Goal: Check status: Check status

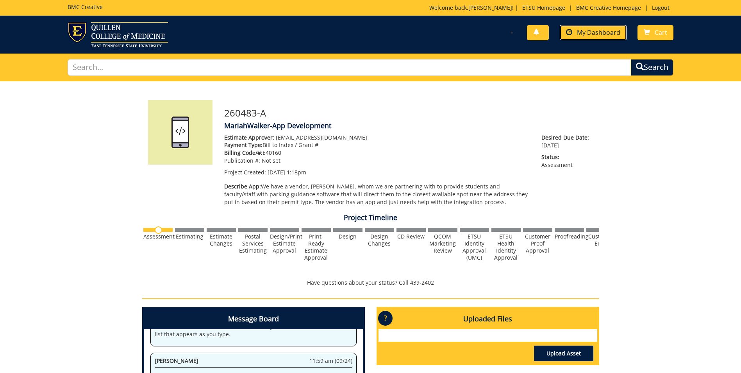
click at [579, 36] on span "My Dashboard" at bounding box center [598, 32] width 43 height 9
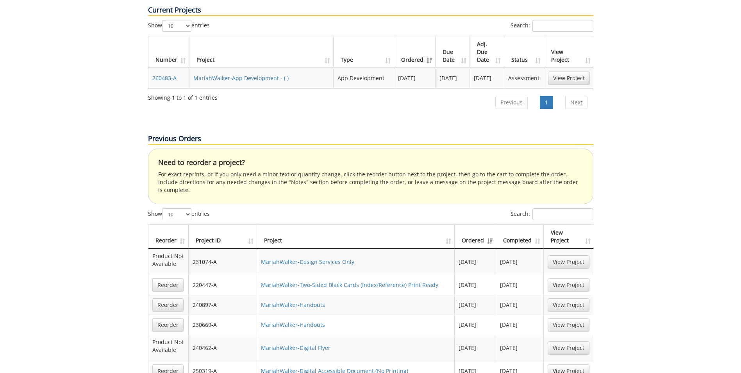
scroll to position [391, 0]
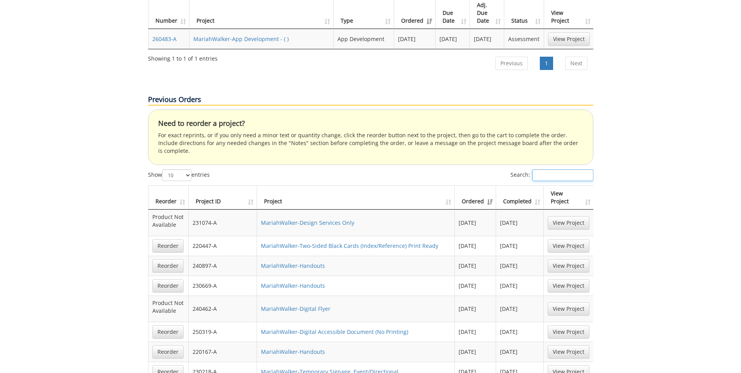
click at [557, 169] on input "Search:" at bounding box center [563, 175] width 61 height 12
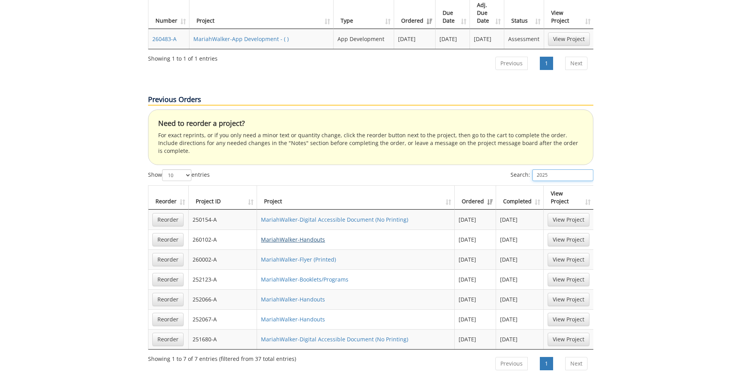
type input "2025"
click at [315, 236] on link "MariahWalker-Handouts" at bounding box center [293, 239] width 64 height 7
click at [282, 256] on link "MariahWalker-Flyer (Printed)" at bounding box center [298, 259] width 75 height 7
click at [326, 275] on link "MariahWalker-Booklets/Programs" at bounding box center [305, 278] width 88 height 7
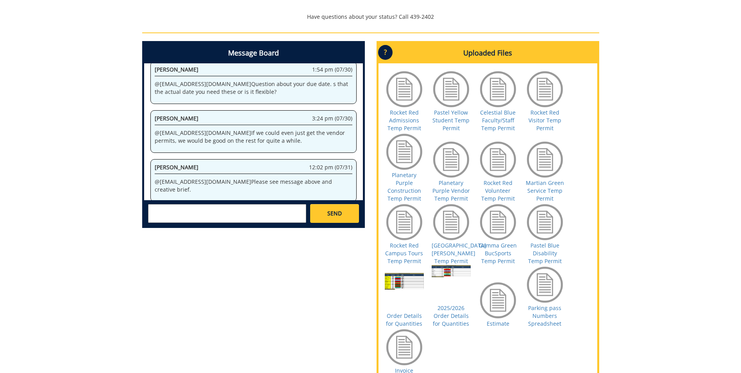
scroll to position [430, 0]
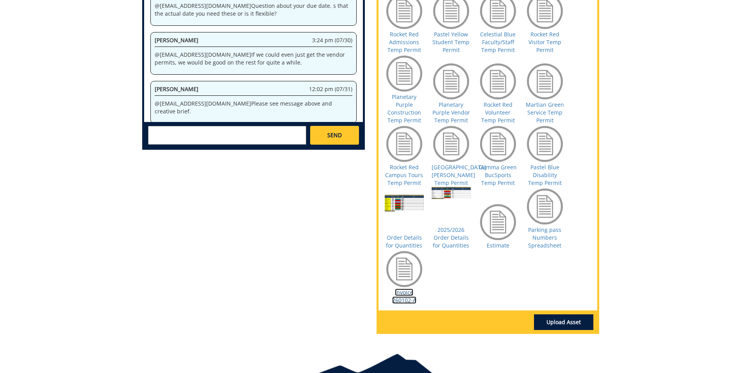
click at [406, 291] on link "Invoice 260102-A" at bounding box center [404, 295] width 24 height 15
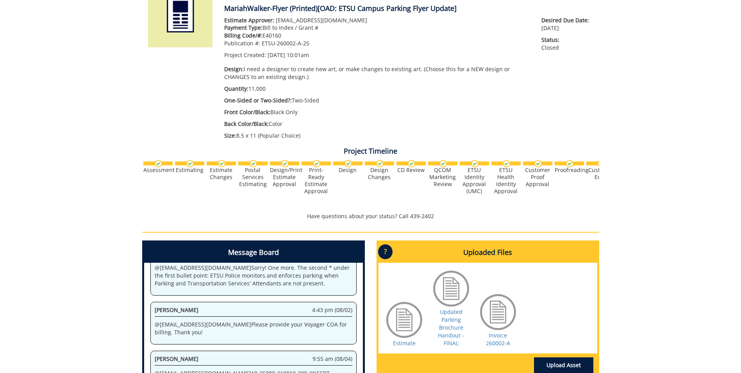
scroll to position [156, 0]
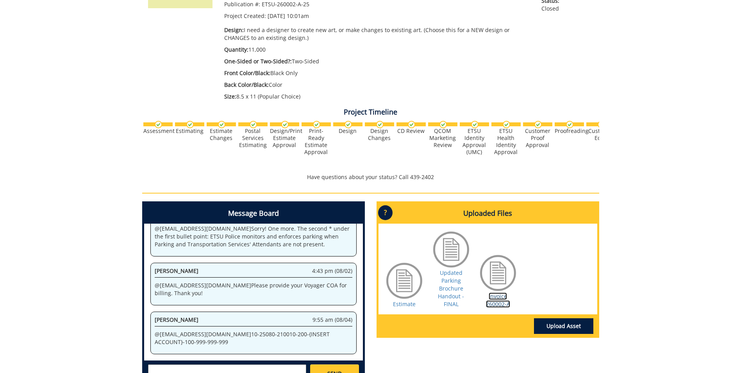
click at [493, 298] on link "Invoice 260002-A" at bounding box center [498, 299] width 24 height 15
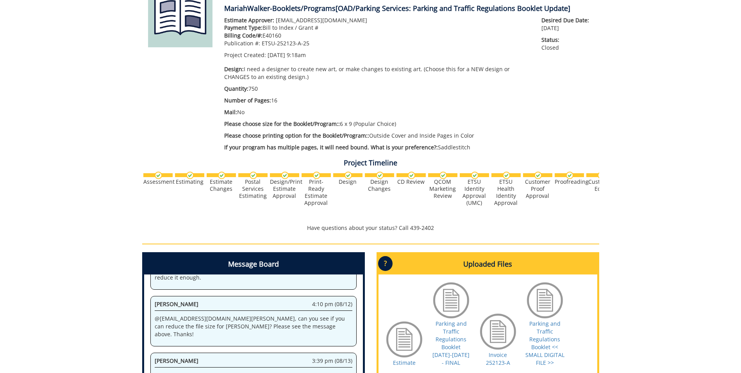
scroll to position [195, 0]
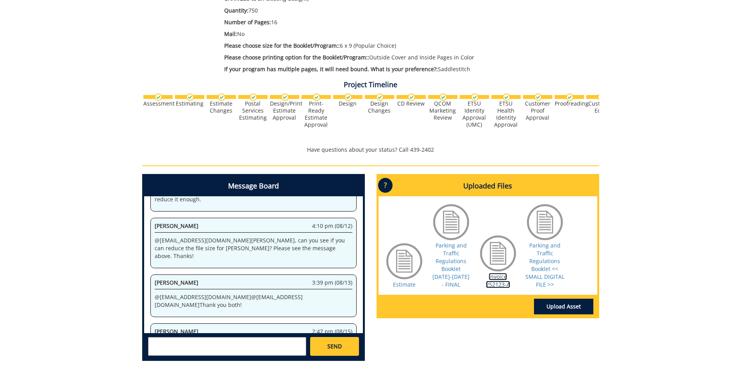
click at [502, 282] on link "Invoice 252123-A" at bounding box center [498, 280] width 24 height 15
